Goal: Transaction & Acquisition: Purchase product/service

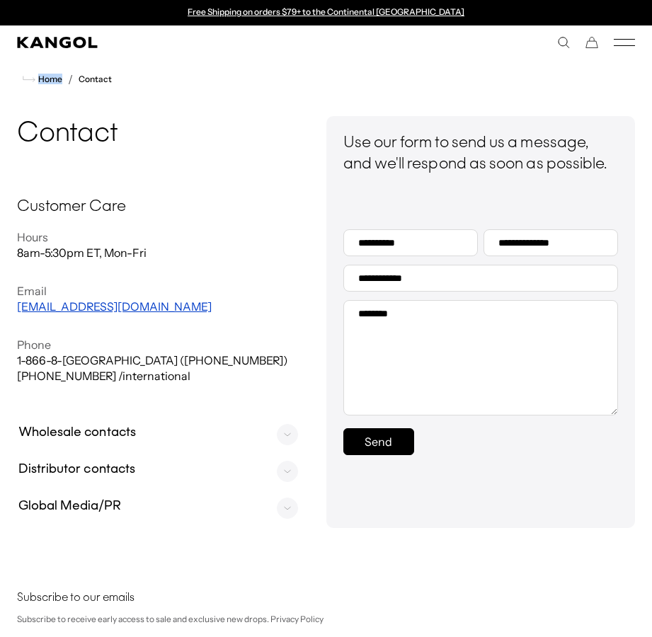
click at [65, 45] on icon "Kangol" at bounding box center [57, 42] width 81 height 11
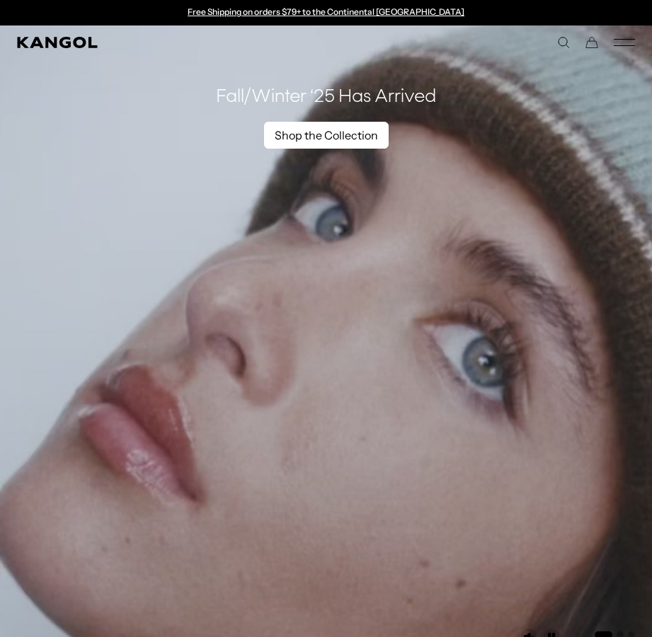
click at [309, 128] on link "Shop the Collection" at bounding box center [326, 135] width 125 height 27
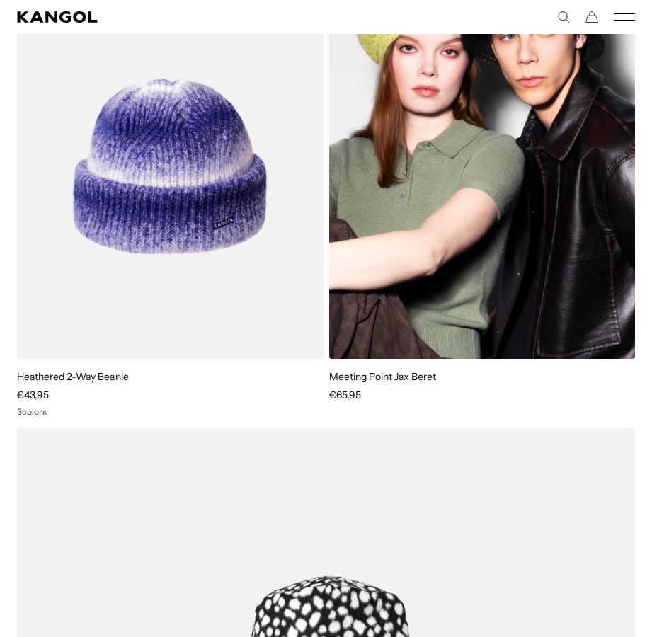
scroll to position [6039, 0]
